Goal: Find specific page/section: Find specific page/section

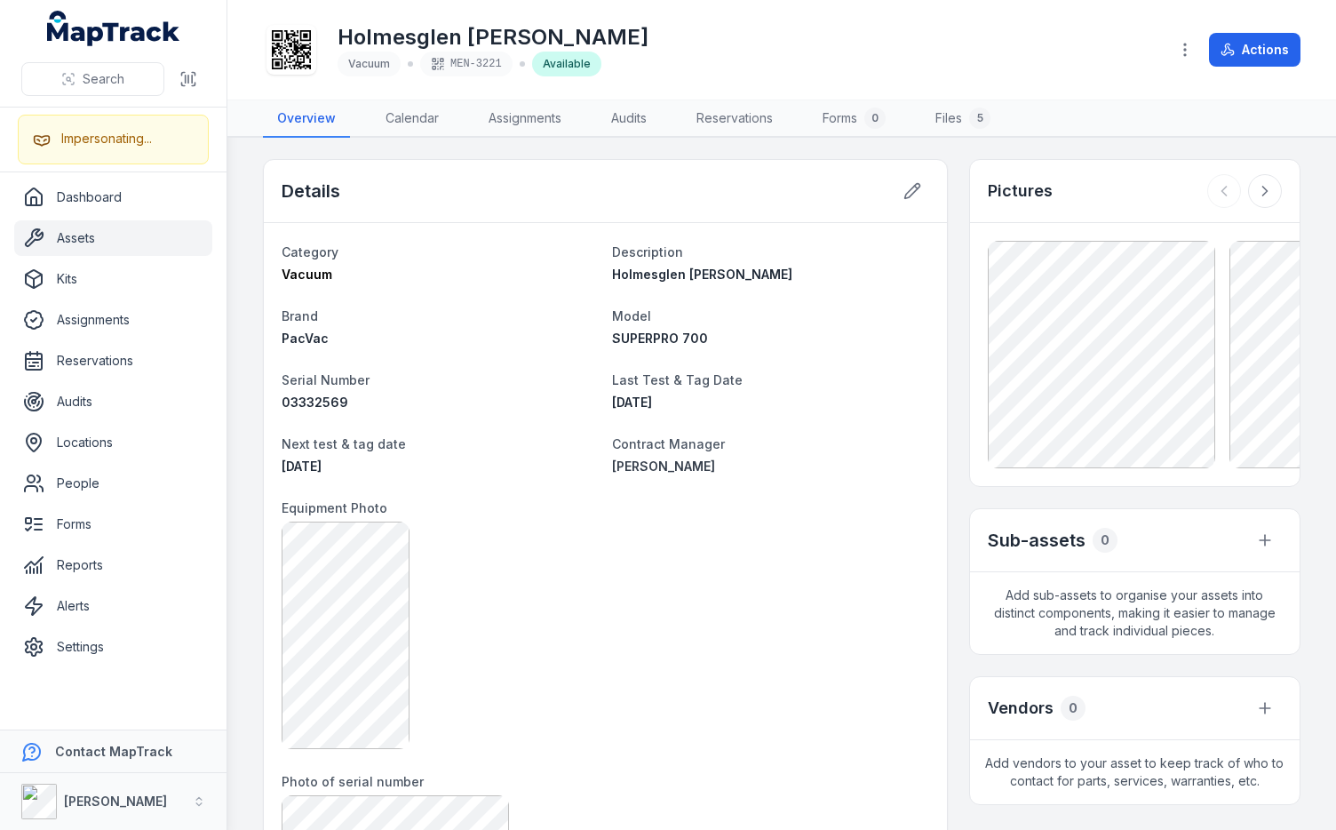
click at [244, 187] on main "Details Category Vacuum Description Holmesglen Drummond Brand PacVac Model SUPE…" at bounding box center [781, 484] width 1109 height 692
click at [323, 188] on h2 "Details" at bounding box center [311, 191] width 59 height 25
click at [401, 192] on div "Details" at bounding box center [605, 191] width 683 height 63
click at [461, 178] on div "Details" at bounding box center [605, 191] width 683 height 63
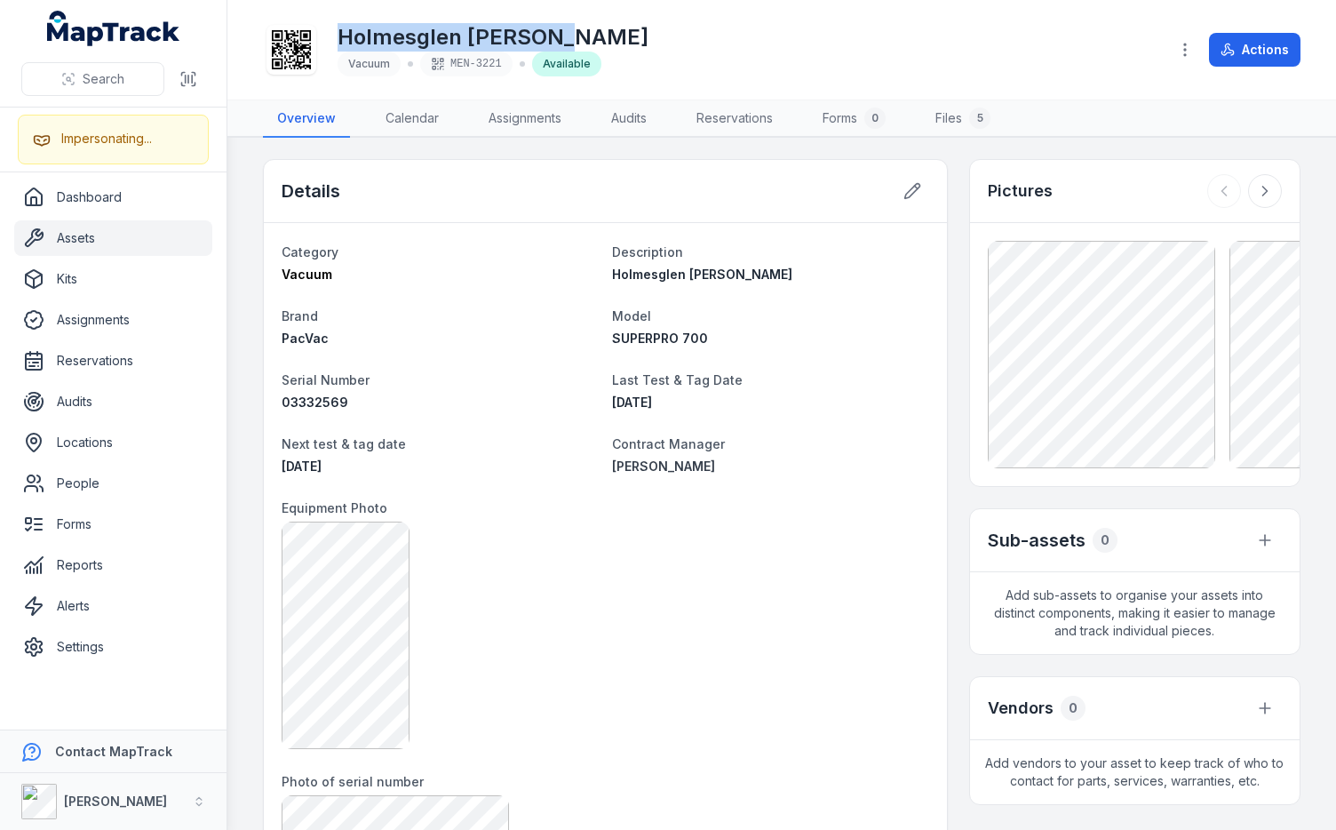
drag, startPoint x: 600, startPoint y: 36, endPoint x: 341, endPoint y: 31, distance: 258.6
click at [341, 31] on div "Holmesglen Drummond Vacuum MEN-3221 Available" at bounding box center [708, 49] width 891 height 57
click at [331, 33] on div "Holmesglen Drummond Vacuum MEN-3221 Available" at bounding box center [708, 49] width 891 height 57
click at [252, 153] on main "Details Category Vacuum Description Holmesglen Drummond Brand PacVac Model SUPE…" at bounding box center [781, 484] width 1109 height 692
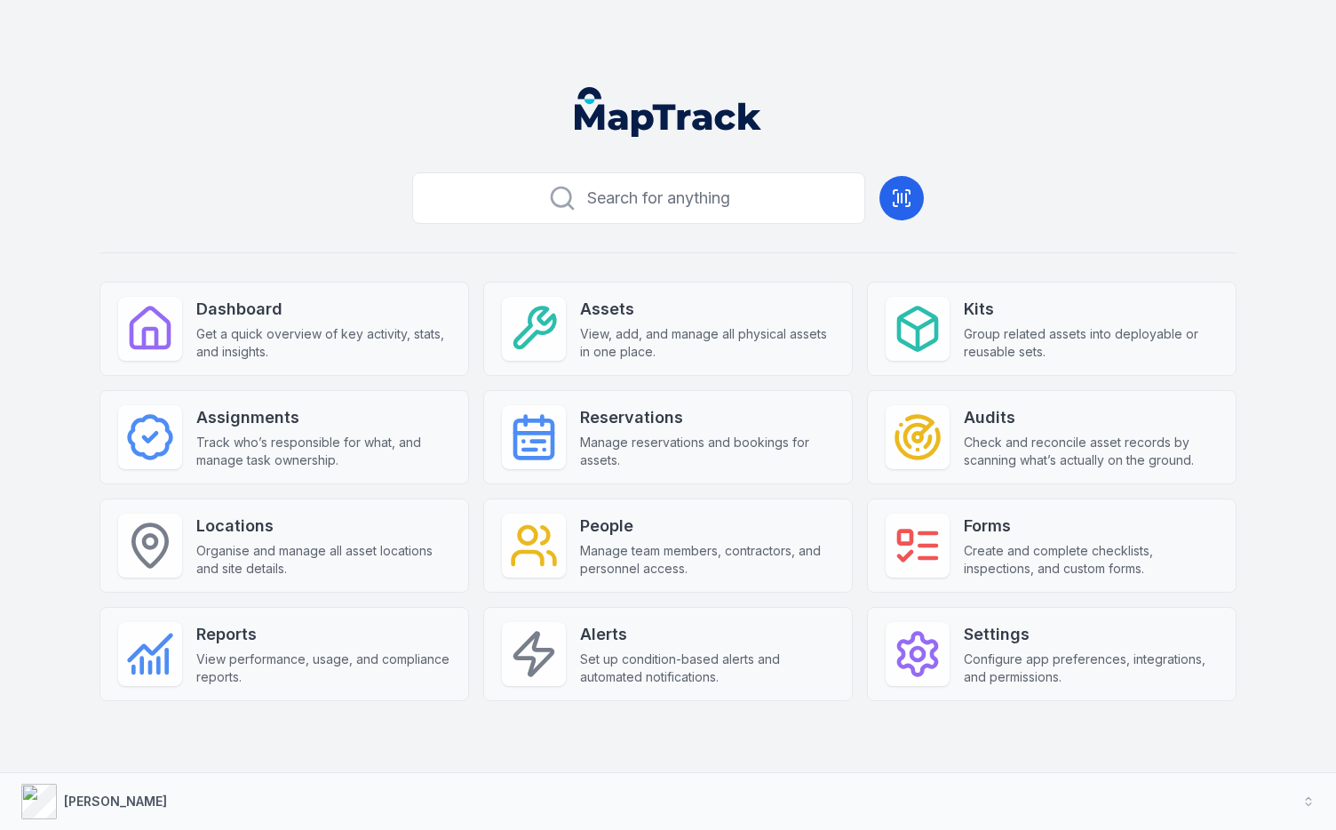
click at [378, 207] on div "Search for anything Dashboard Get a quick overview of key activity, stats, and …" at bounding box center [668, 461] width 1137 height 593
click at [222, 788] on button "[PERSON_NAME]" at bounding box center [668, 801] width 1336 height 57
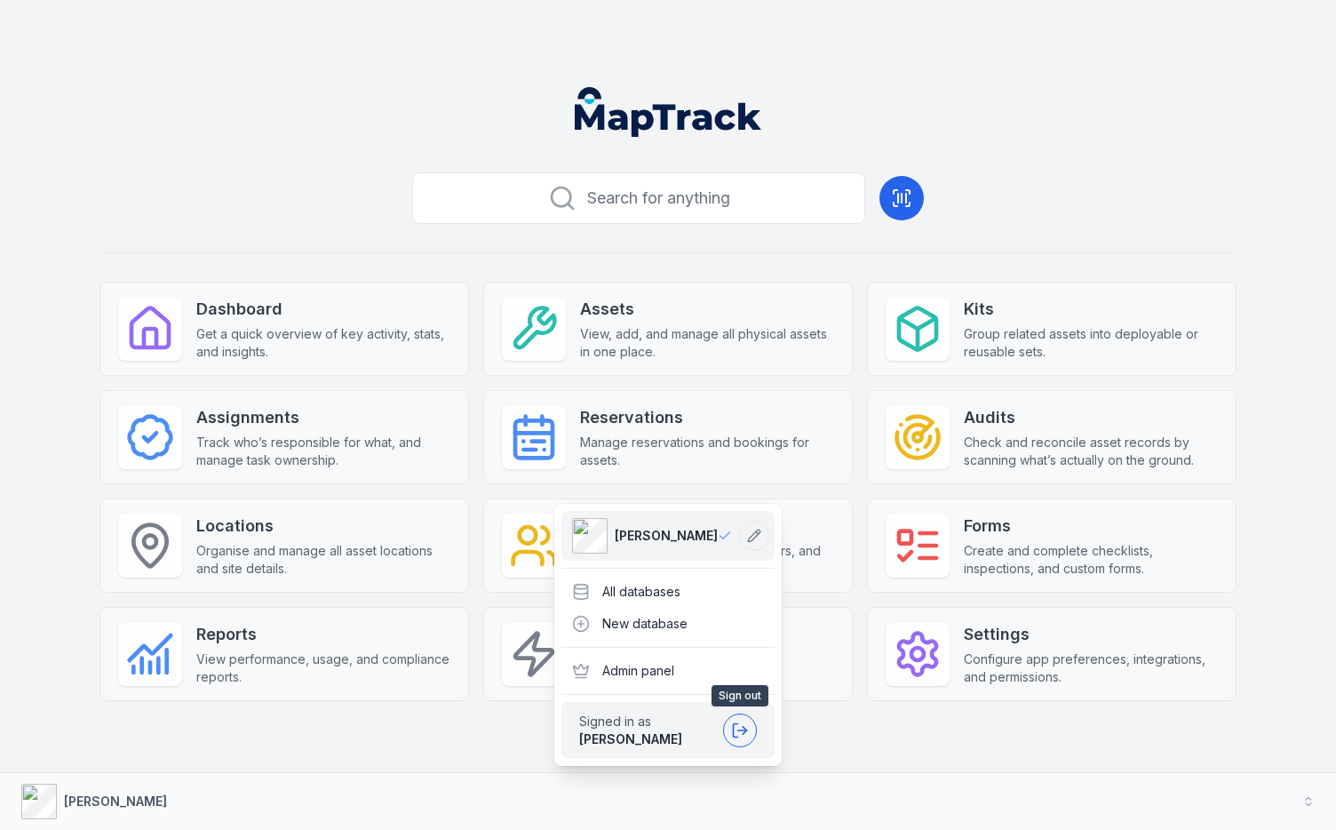
click at [745, 735] on icon at bounding box center [740, 731] width 18 height 18
